Goal: Complete application form: Complete application form

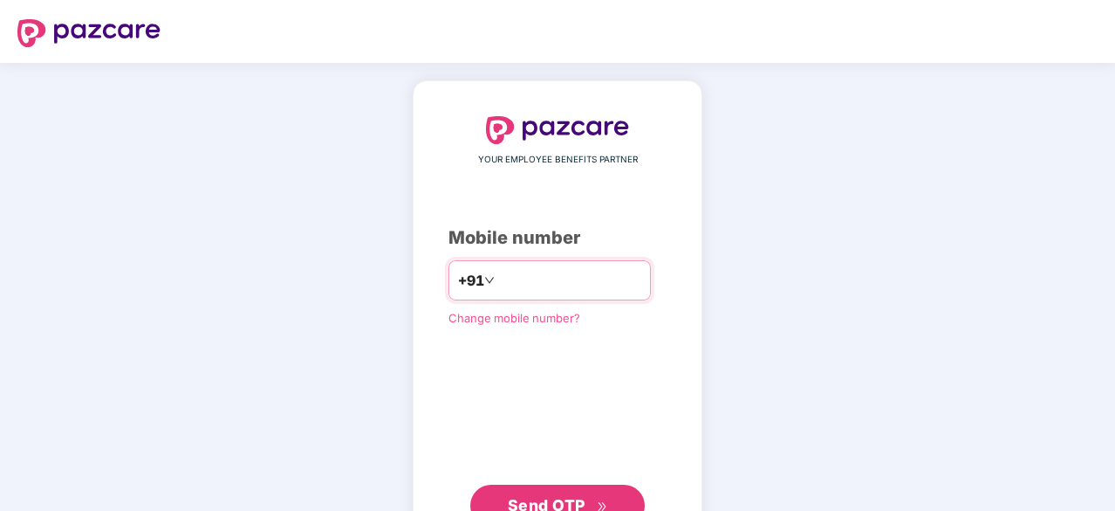
drag, startPoint x: 0, startPoint y: 0, endPoint x: 514, endPoint y: 278, distance: 584.5
click at [514, 278] on input "number" at bounding box center [569, 280] width 143 height 28
type input "**********"
click at [555, 483] on button "Send OTP" at bounding box center [557, 504] width 175 height 42
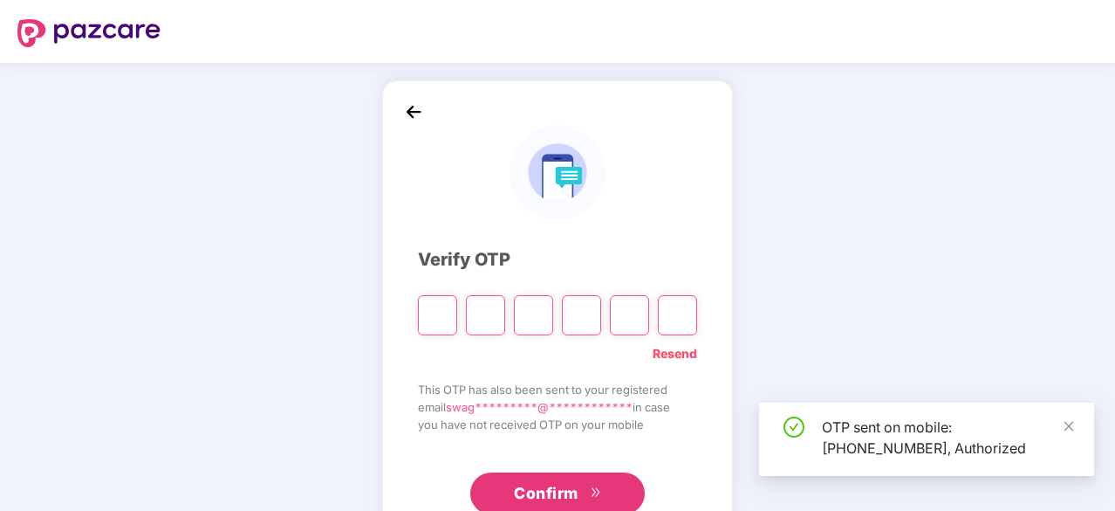
click at [555, 483] on span "Confirm" at bounding box center [546, 493] width 65 height 24
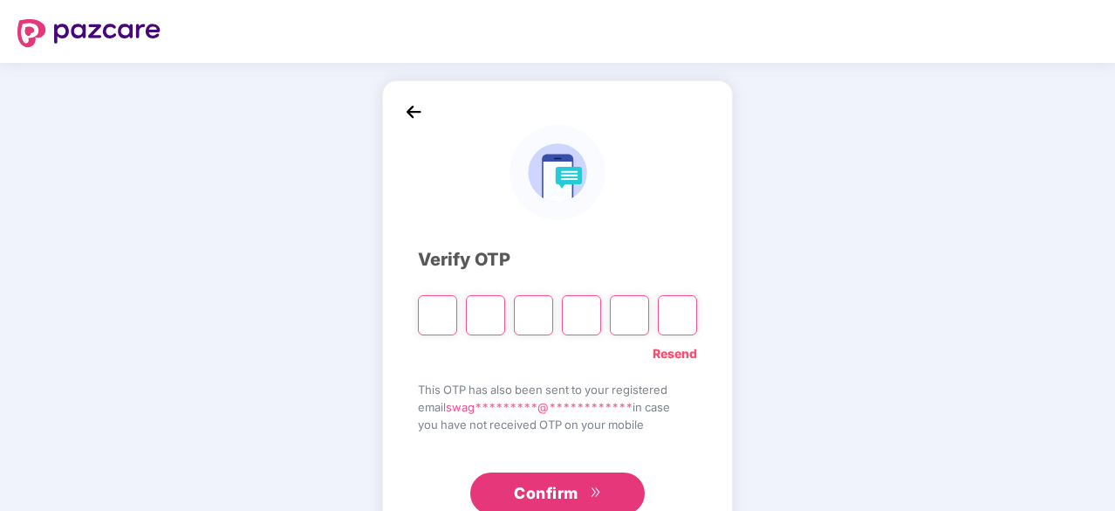
click at [426, 322] on input "Please enter verification code. Digit 1" at bounding box center [437, 315] width 39 height 40
type input "*"
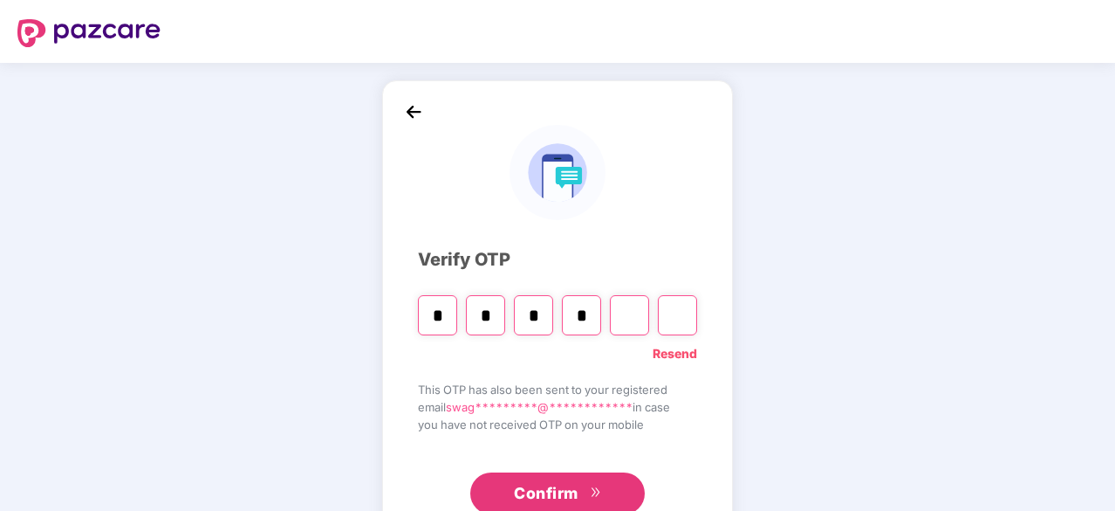
type input "*"
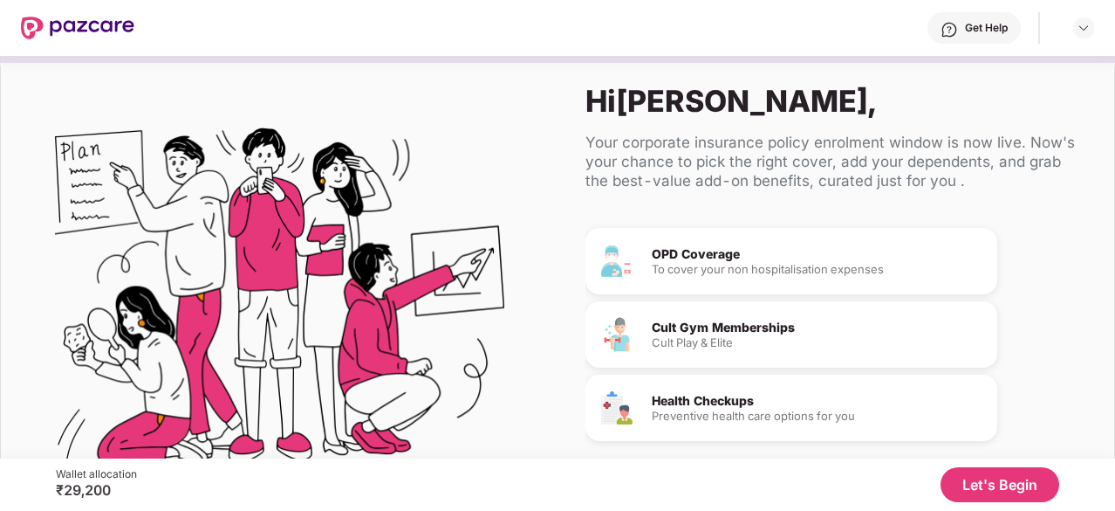
scroll to position [164, 0]
click at [1002, 493] on button "Let's Begin" at bounding box center [1000, 484] width 119 height 35
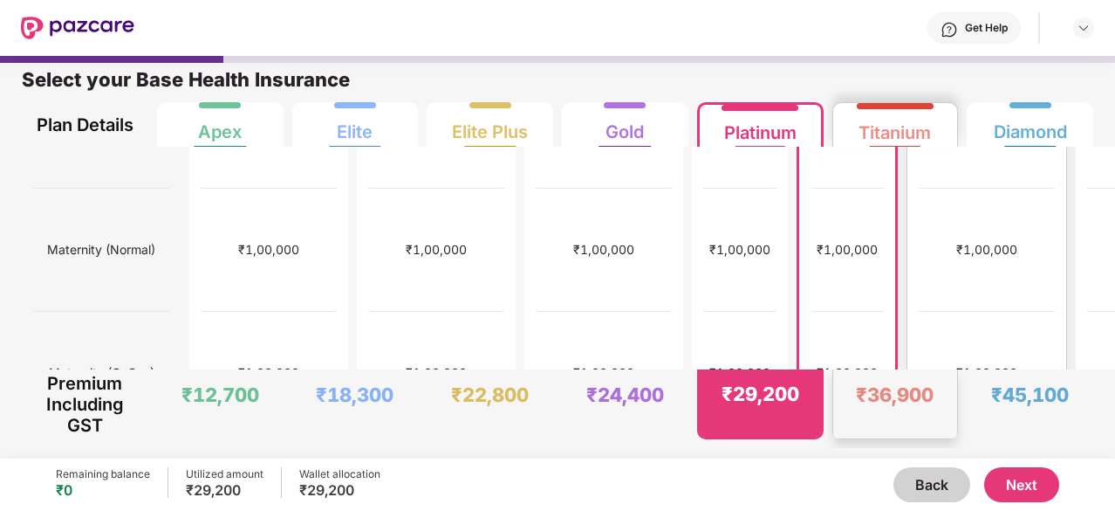
scroll to position [0, 0]
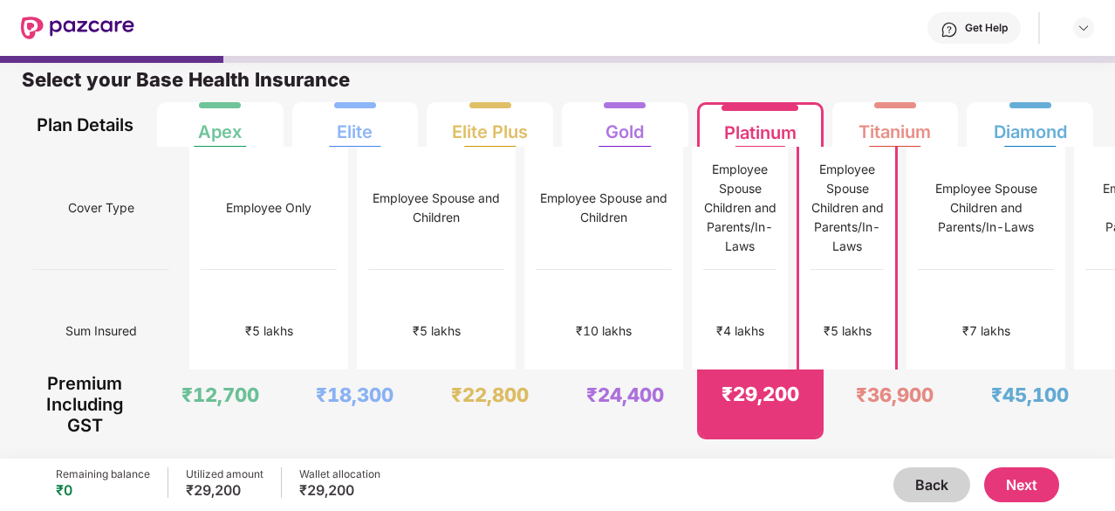
click at [1025, 490] on button "Next" at bounding box center [1021, 484] width 75 height 35
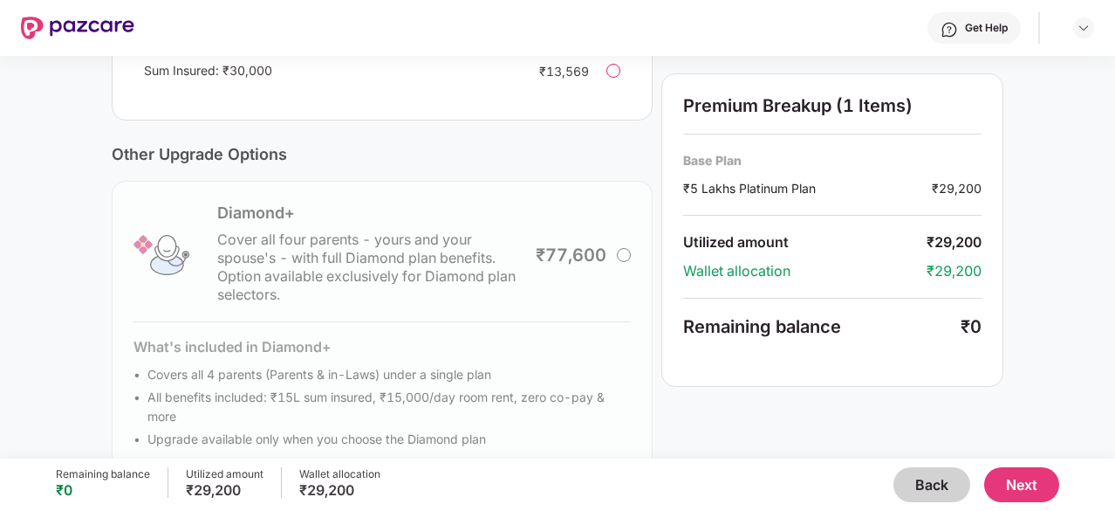
scroll to position [581, 0]
click at [1028, 482] on button "Next" at bounding box center [1021, 484] width 75 height 35
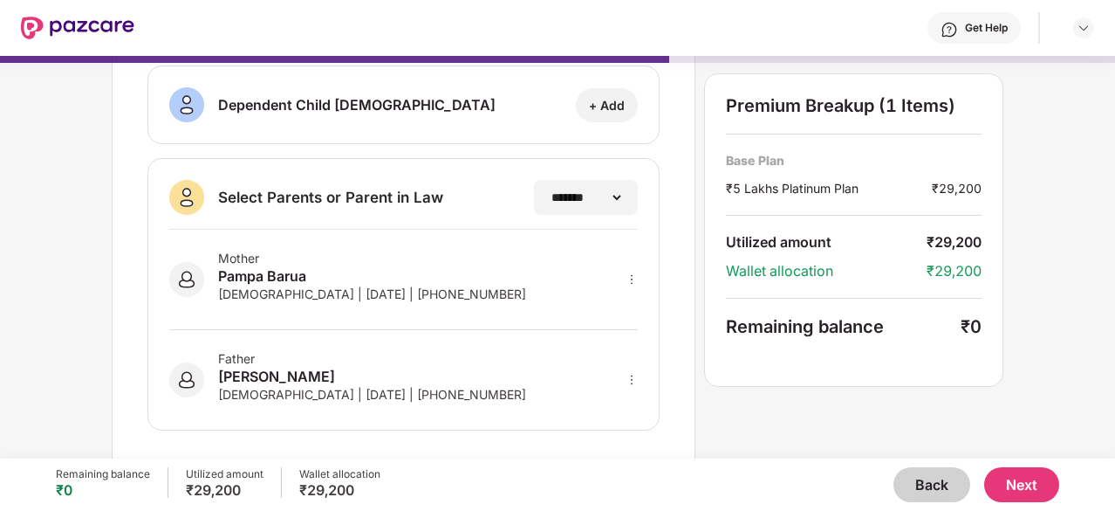
scroll to position [391, 0]
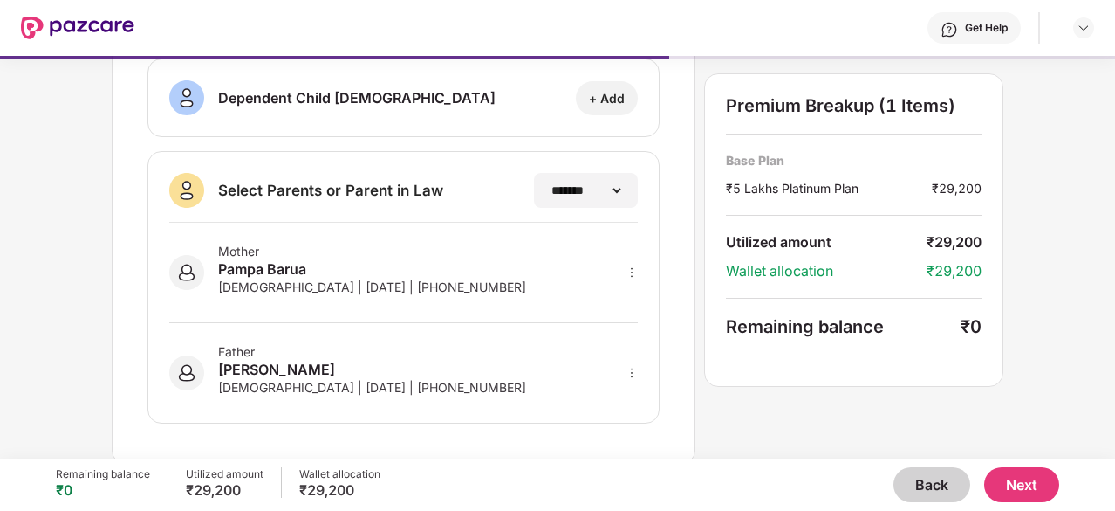
click at [1031, 489] on button "Next" at bounding box center [1021, 484] width 75 height 35
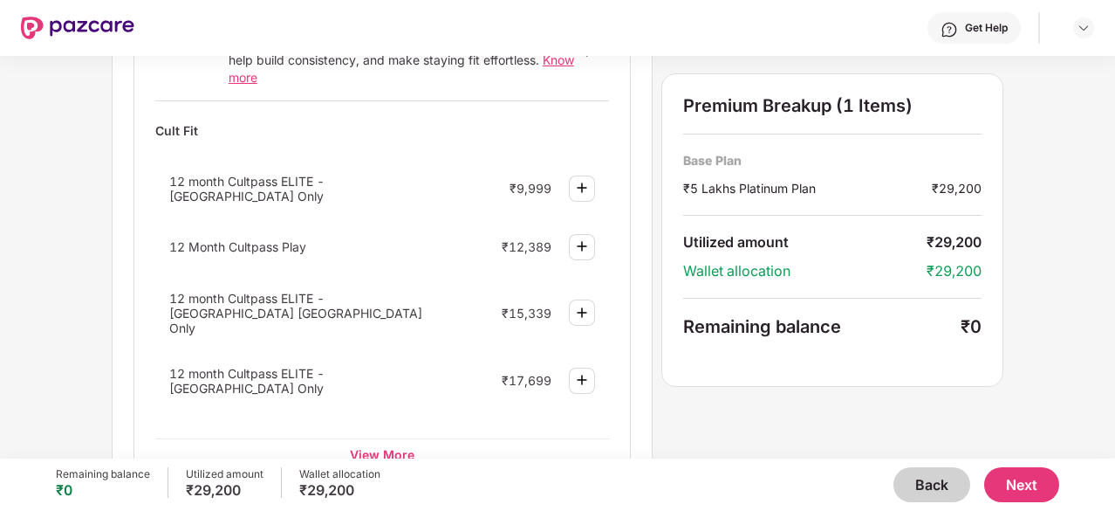
scroll to position [758, 0]
click at [402, 437] on div "View More" at bounding box center [382, 452] width 454 height 31
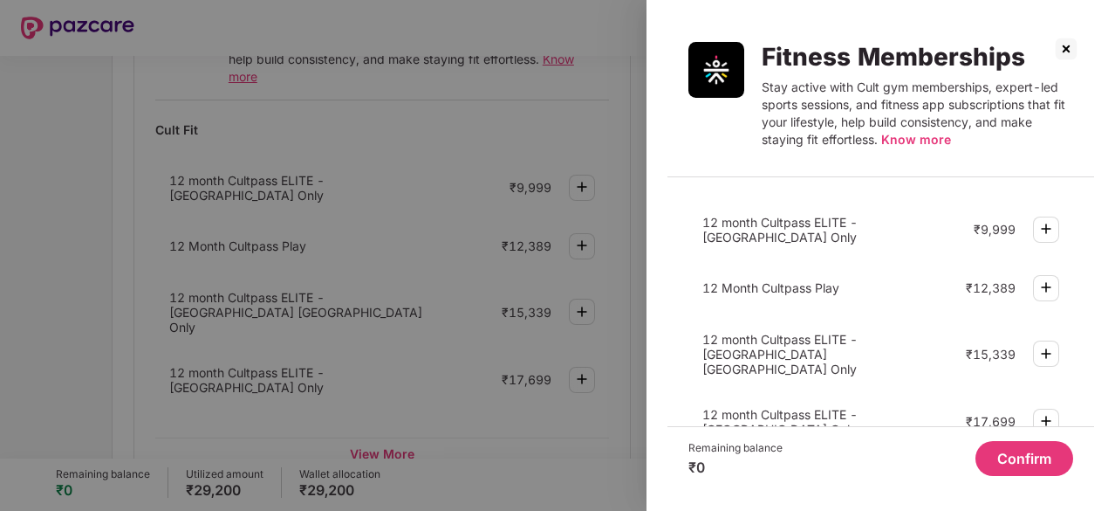
scroll to position [27, 0]
click at [1045, 229] on img at bounding box center [1046, 229] width 21 height 21
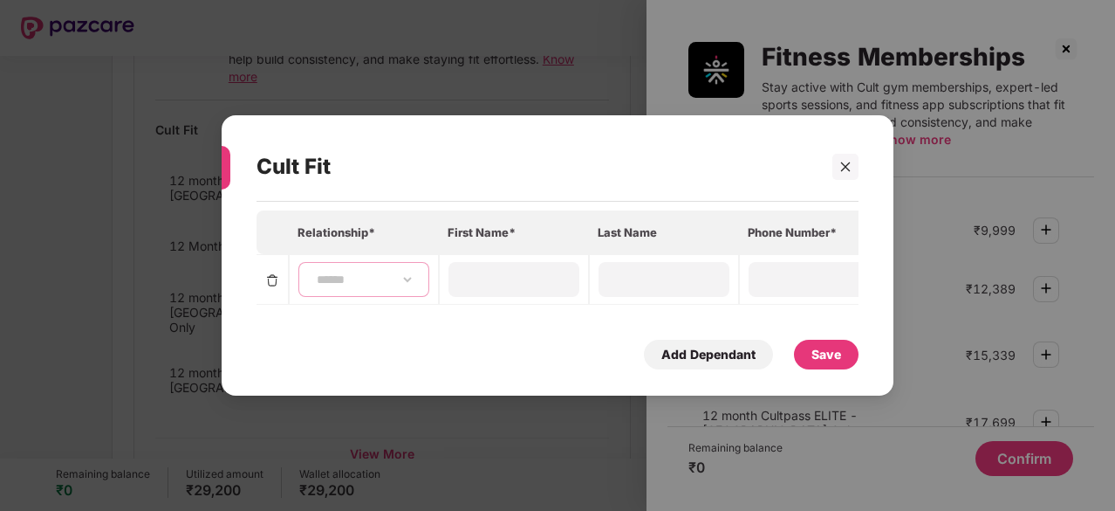
click at [323, 273] on select "**********" at bounding box center [363, 279] width 101 height 14
select select "****"
click at [313, 272] on select "**********" at bounding box center [363, 279] width 101 height 14
type input "*******"
type input "*****"
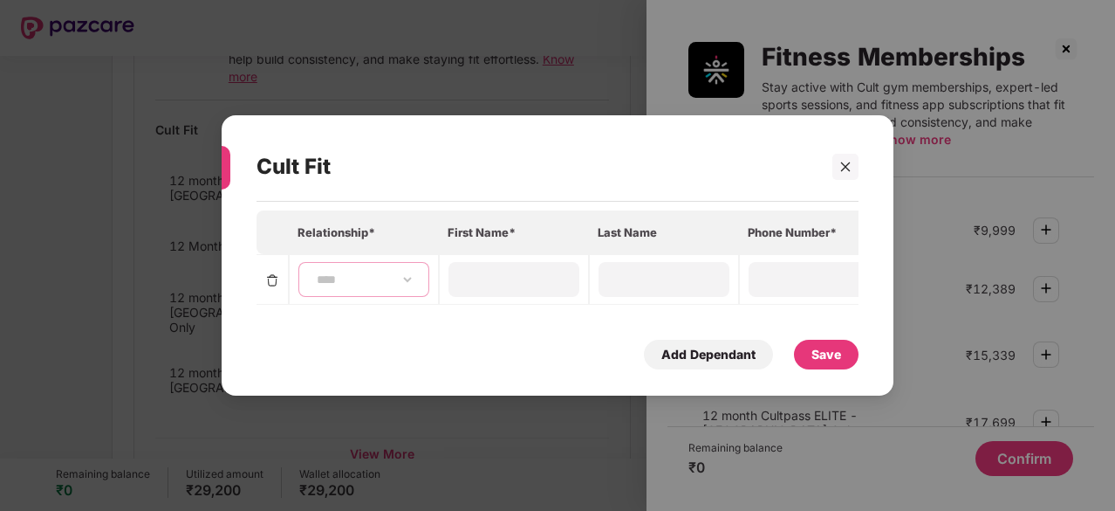
type input "**********"
click at [827, 357] on div "Save" at bounding box center [827, 354] width 30 height 19
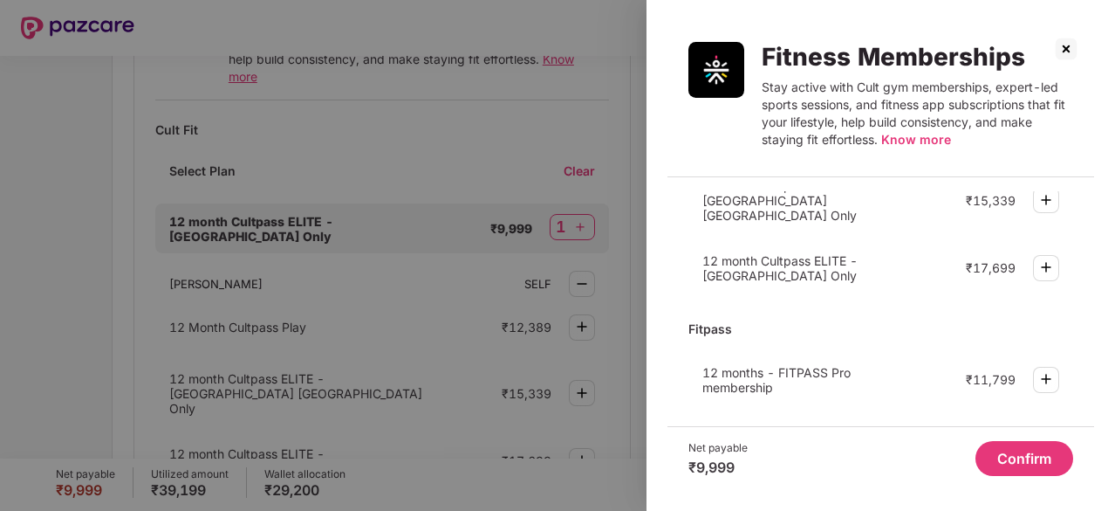
scroll to position [253, 0]
click at [1046, 367] on img at bounding box center [1046, 377] width 21 height 21
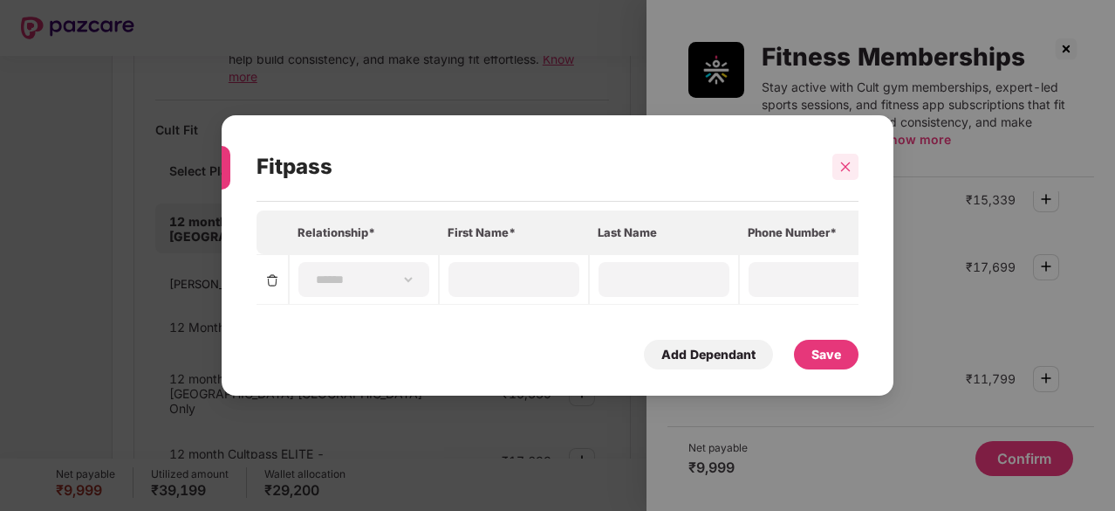
click at [848, 164] on icon "close" at bounding box center [846, 167] width 12 height 12
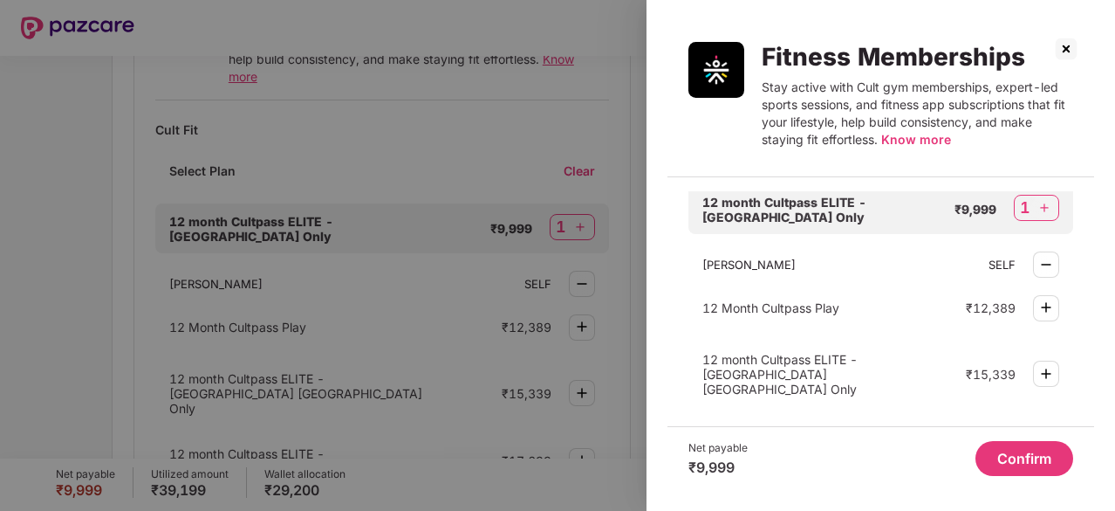
scroll to position [0, 0]
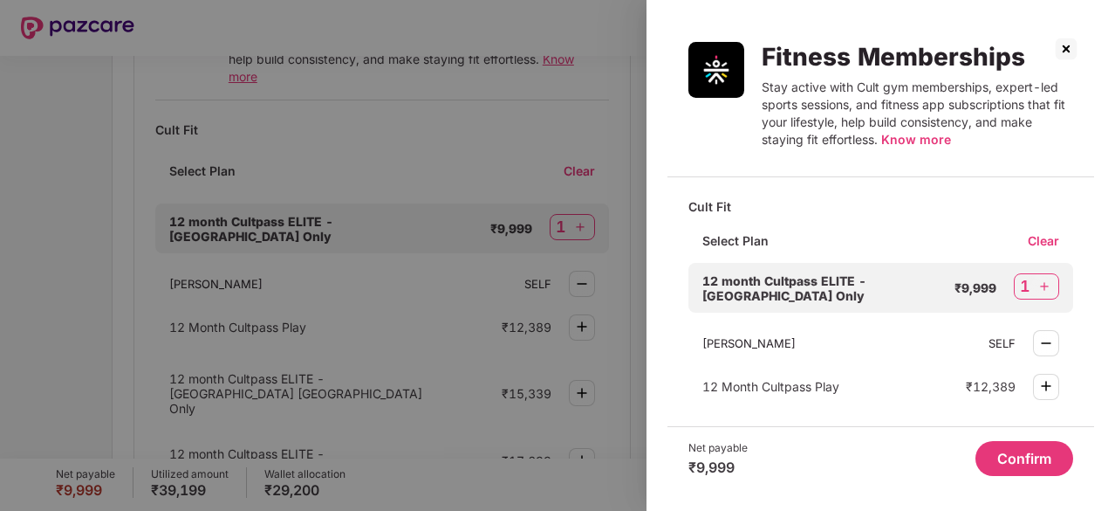
click at [1027, 460] on button "Confirm" at bounding box center [1025, 458] width 98 height 35
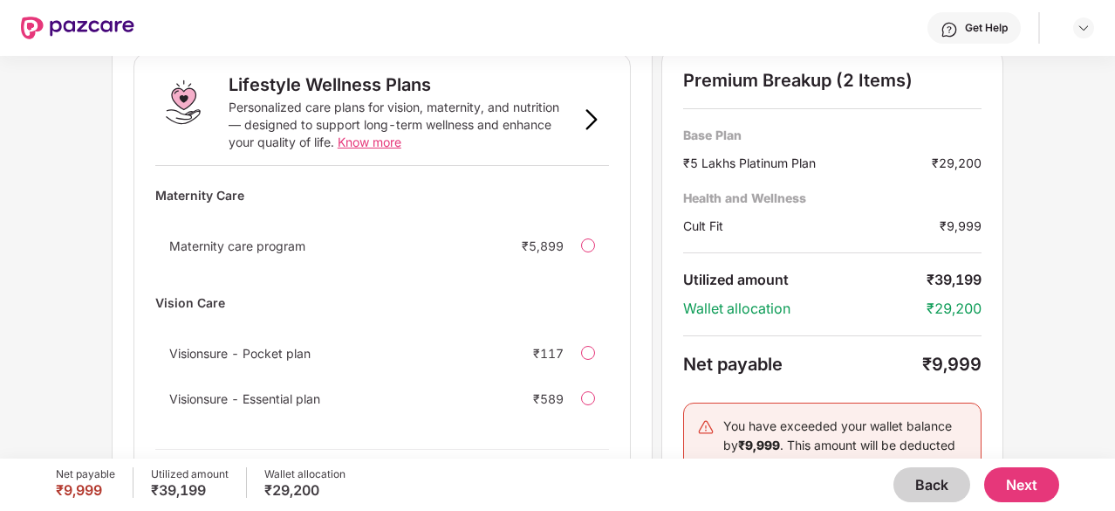
scroll to position [1296, 0]
click at [1023, 483] on button "Next" at bounding box center [1021, 484] width 75 height 35
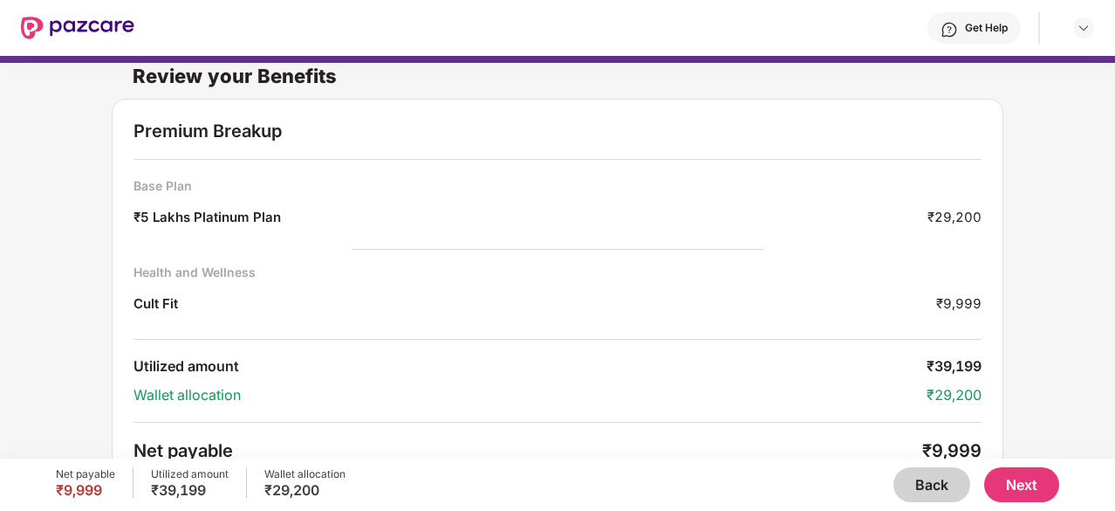
scroll to position [113, 0]
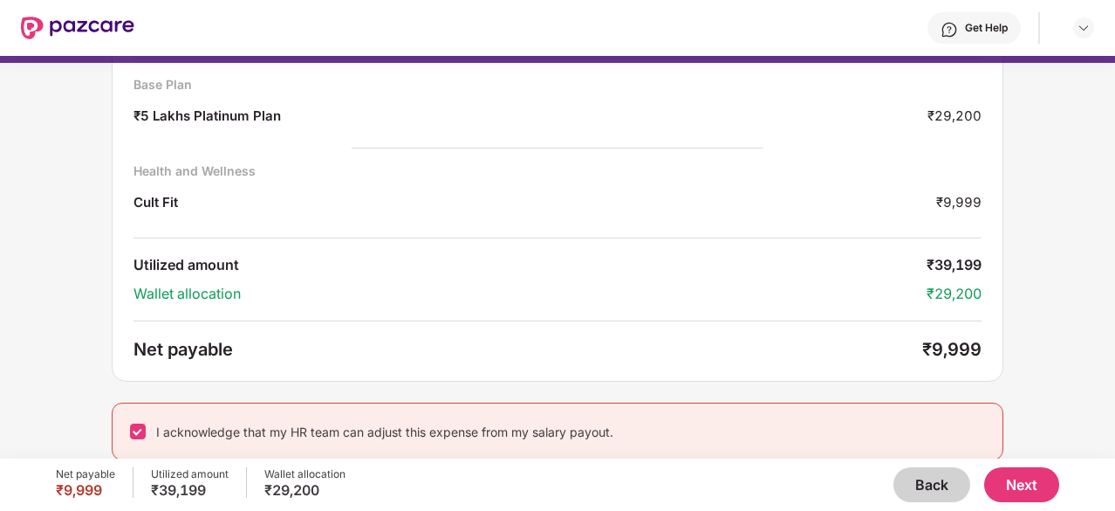
click at [1021, 476] on button "Next" at bounding box center [1021, 484] width 75 height 35
